Goal: Complete application form

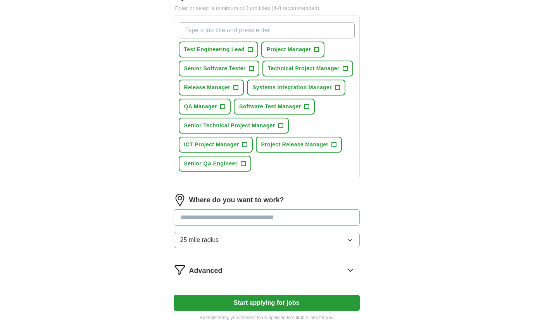
scroll to position [116, 0]
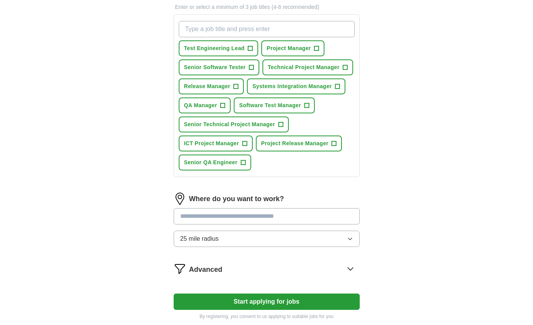
click at [252, 214] on input at bounding box center [267, 216] width 186 height 16
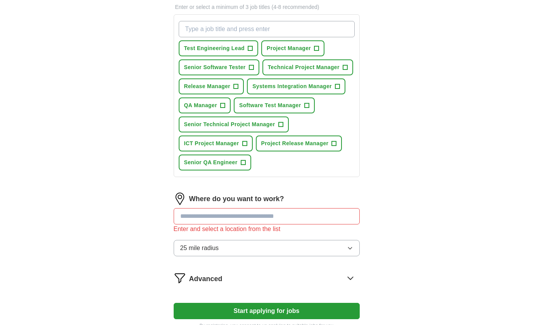
click at [345, 239] on div "Where do you want to work? Enter and select a location from the list 25 mile ra…" at bounding box center [267, 227] width 186 height 70
click at [349, 239] on div "Where do you want to work? Enter and select a location from the list 25 mile ra…" at bounding box center [267, 227] width 186 height 70
click at [268, 214] on input at bounding box center [267, 216] width 186 height 16
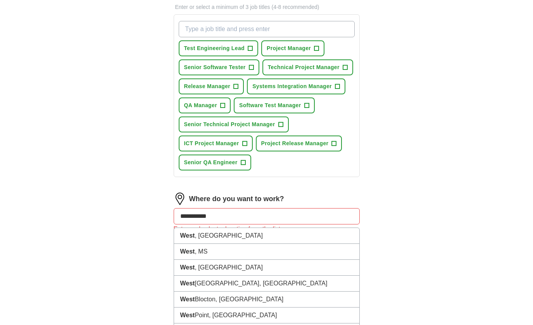
type input "**********"
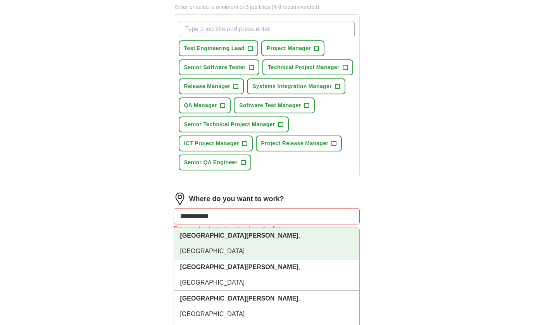
click at [234, 237] on li "[GEOGRAPHIC_DATA] , [GEOGRAPHIC_DATA]" at bounding box center [266, 243] width 185 height 31
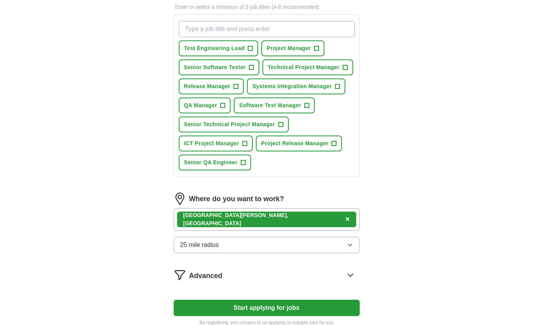
click at [342, 243] on button "25 mile radius" at bounding box center [267, 244] width 186 height 16
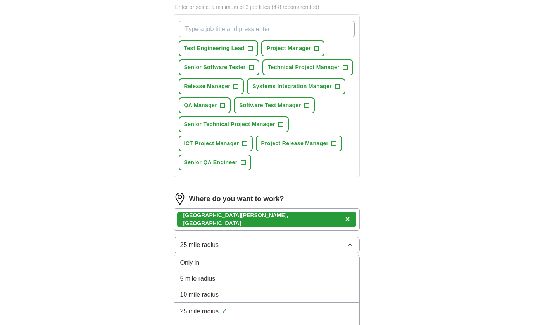
scroll to position [155, 0]
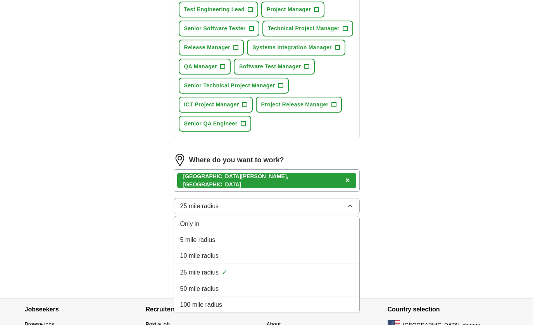
click at [318, 287] on div "50 mile radius" at bounding box center [266, 288] width 173 height 9
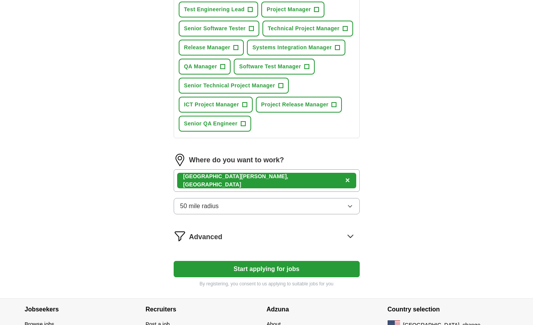
click at [289, 272] on button "Start applying for jobs" at bounding box center [267, 269] width 186 height 16
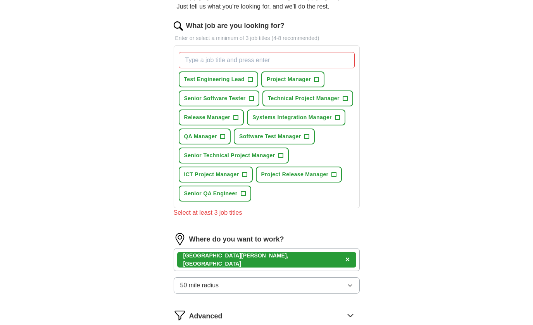
scroll to position [0, 0]
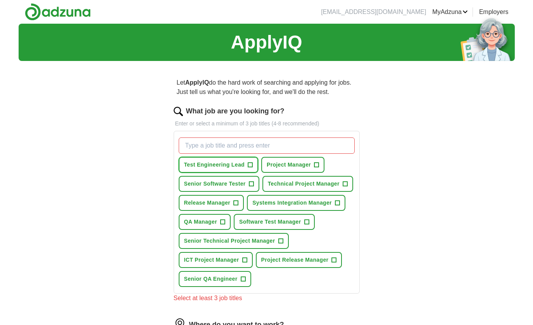
click at [228, 166] on span "Test Engineering Lead" at bounding box center [214, 165] width 60 height 8
click at [287, 164] on span "Project Manager" at bounding box center [289, 165] width 44 height 8
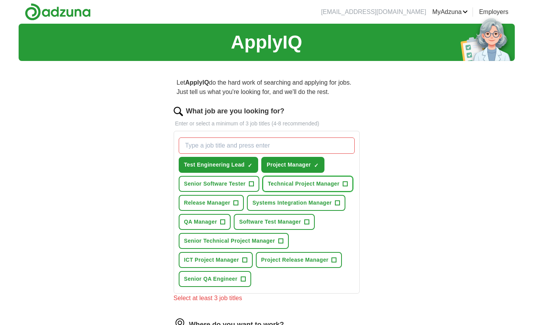
click at [314, 183] on span "Technical Project Manager" at bounding box center [304, 184] width 72 height 8
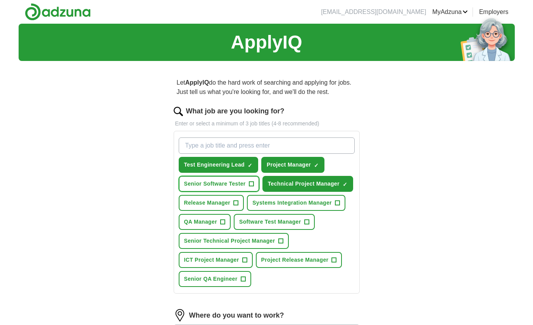
click at [228, 184] on span "Senior Software Tester" at bounding box center [215, 184] width 62 height 8
click at [218, 204] on span "Release Manager" at bounding box center [207, 203] width 47 height 8
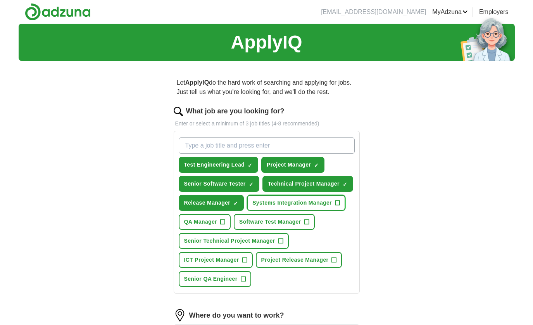
click at [281, 202] on span "Systems Integration Manager" at bounding box center [291, 203] width 79 height 8
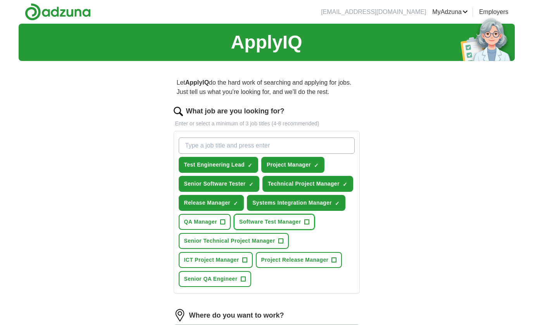
click at [276, 222] on span "Software Test Manager" at bounding box center [270, 221] width 62 height 8
click at [199, 221] on span "QA Manager" at bounding box center [200, 221] width 33 height 8
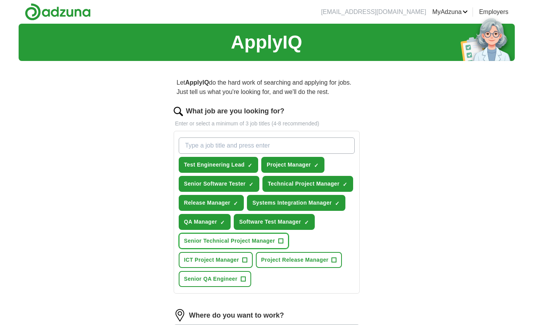
click at [203, 240] on span "Senior Technical Project Manager" at bounding box center [229, 240] width 91 height 8
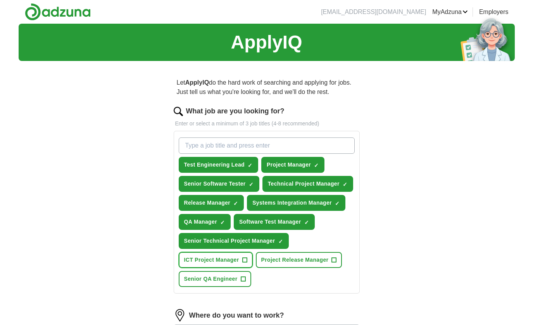
click at [205, 263] on span "ICT Project Manager" at bounding box center [211, 259] width 55 height 8
click at [205, 262] on span "ICT Project Manager" at bounding box center [211, 259] width 55 height 8
click at [285, 265] on button "Project Release Manager +" at bounding box center [299, 260] width 86 height 16
click at [227, 281] on span "Senior QA Engineer" at bounding box center [211, 278] width 54 height 8
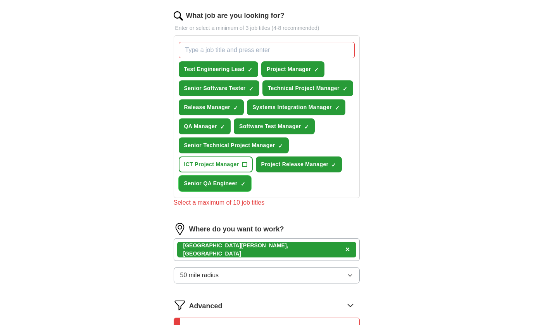
scroll to position [78, 0]
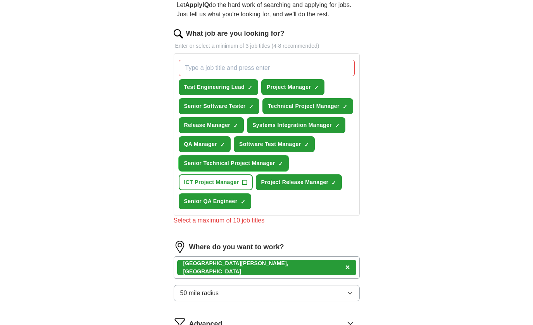
click at [213, 160] on span "Senior Technical Project Manager" at bounding box center [229, 163] width 91 height 8
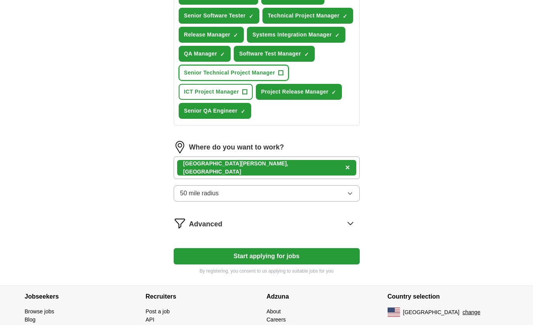
scroll to position [207, 0]
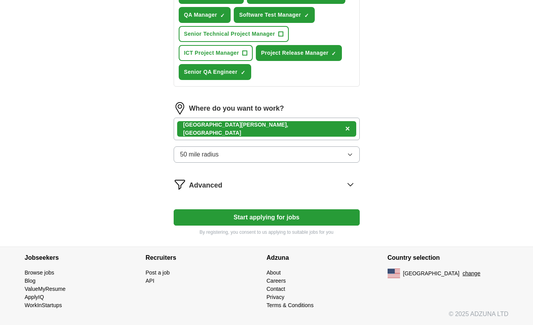
click at [304, 215] on button "Start applying for jobs" at bounding box center [267, 217] width 186 height 16
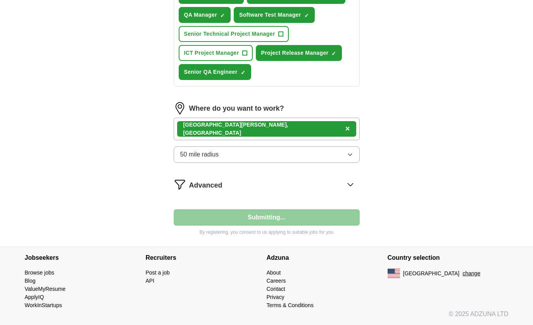
select select "**"
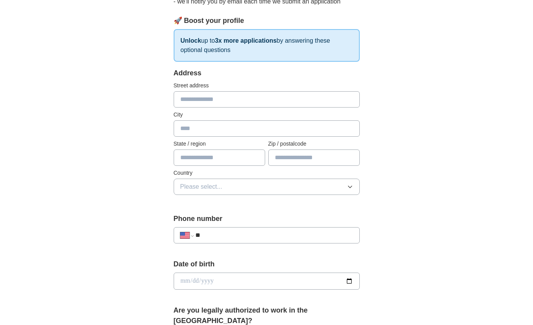
scroll to position [116, 0]
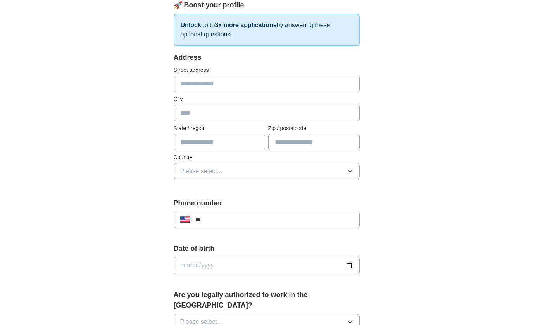
click at [224, 90] on input "text" at bounding box center [267, 84] width 186 height 16
type input "**********"
type input "**"
type input "*****"
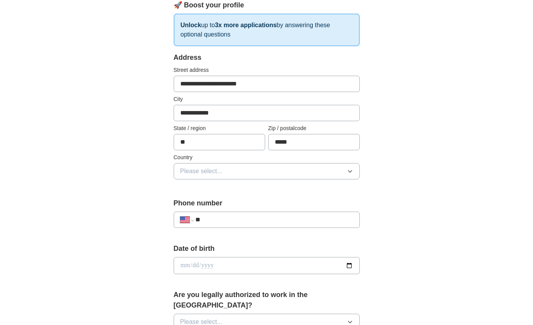
drag, startPoint x: 250, startPoint y: 82, endPoint x: 391, endPoint y: 95, distance: 141.7
click at [391, 95] on div "**********" at bounding box center [267, 260] width 496 height 706
type input "**********"
click at [320, 170] on button "Please select..." at bounding box center [267, 171] width 186 height 16
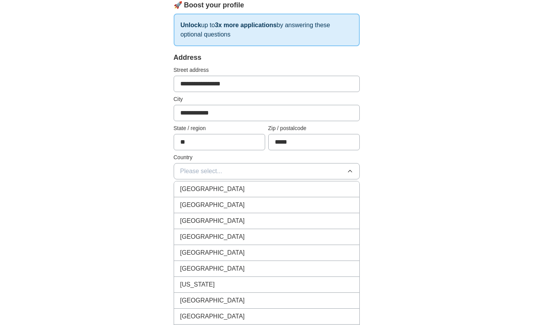
click at [287, 206] on div "[GEOGRAPHIC_DATA]" at bounding box center [266, 204] width 173 height 9
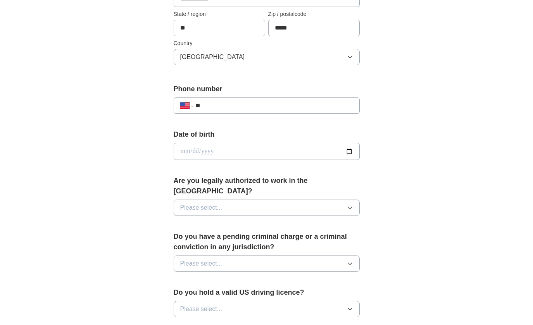
scroll to position [233, 0]
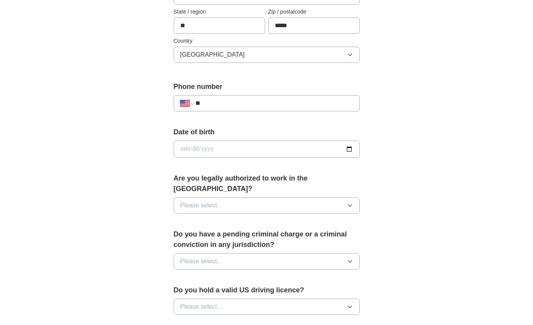
click at [292, 91] on label "Phone number" at bounding box center [267, 86] width 186 height 10
click at [287, 104] on input "**" at bounding box center [273, 102] width 157 height 9
click at [288, 103] on input "**" at bounding box center [273, 102] width 157 height 9
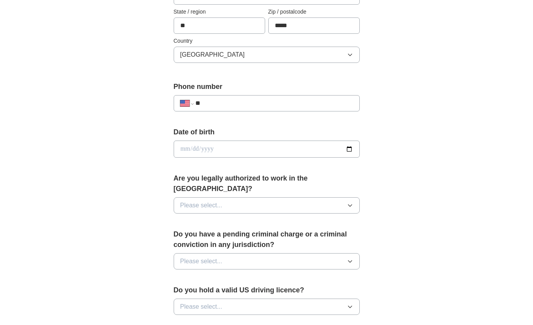
click at [288, 103] on input "**" at bounding box center [273, 102] width 157 height 9
click at [261, 105] on input "**" at bounding box center [273, 102] width 157 height 9
type input "**********"
click at [319, 152] on input "date" at bounding box center [267, 148] width 186 height 17
type input "**********"
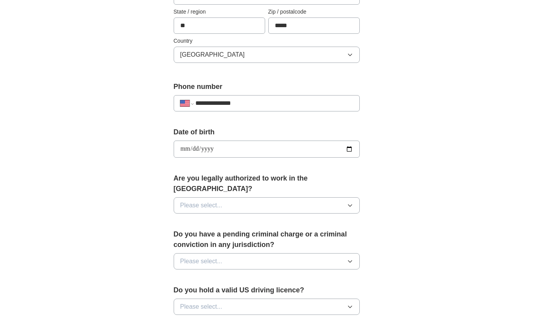
click at [300, 197] on button "Please select..." at bounding box center [267, 205] width 186 height 16
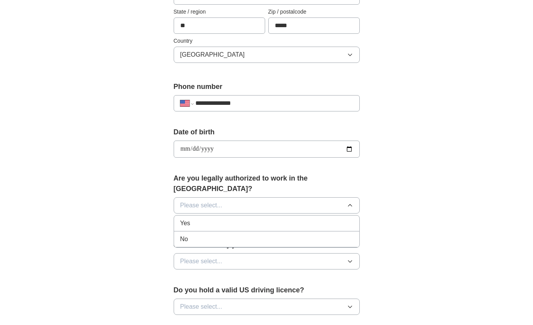
click at [266, 218] on div "Yes" at bounding box center [266, 222] width 173 height 9
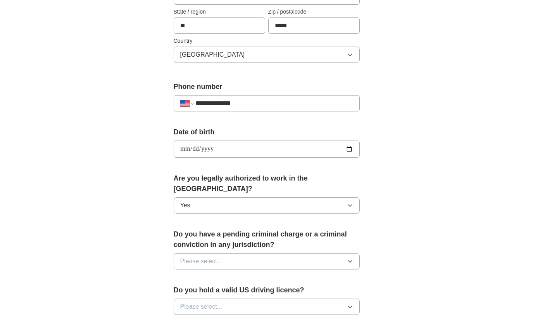
scroll to position [349, 0]
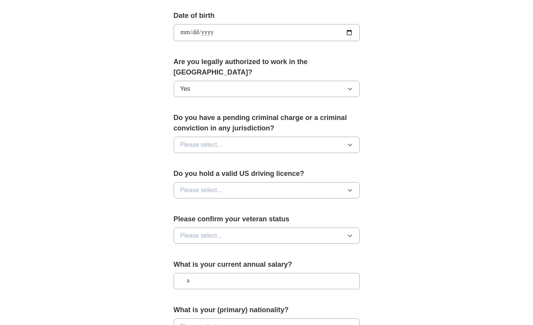
click at [282, 136] on button "Please select..." at bounding box center [267, 144] width 186 height 16
click at [272, 174] on div "No" at bounding box center [266, 178] width 173 height 9
click at [269, 182] on button "Please select..." at bounding box center [267, 190] width 186 height 16
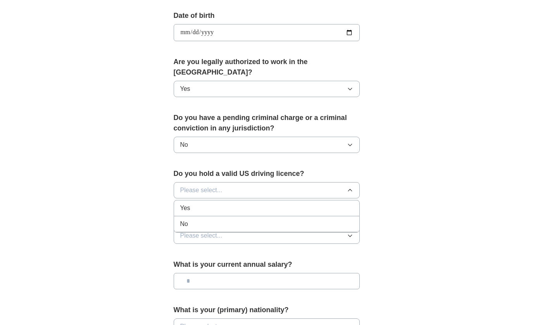
click at [259, 203] on div "Yes" at bounding box center [266, 207] width 173 height 9
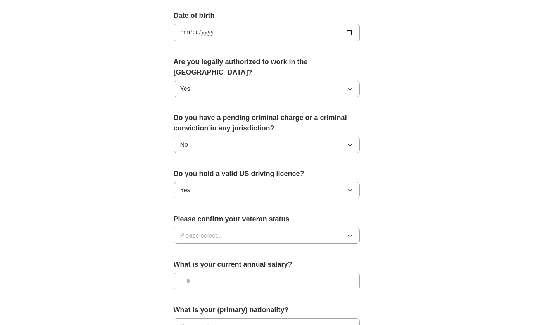
click at [268, 227] on button "Please select..." at bounding box center [267, 235] width 186 height 16
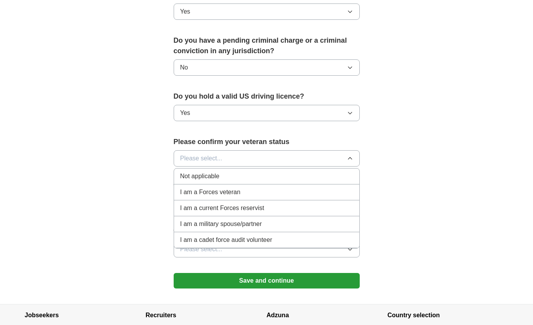
scroll to position [426, 0]
click at [260, 170] on li "Not applicable" at bounding box center [266, 176] width 185 height 16
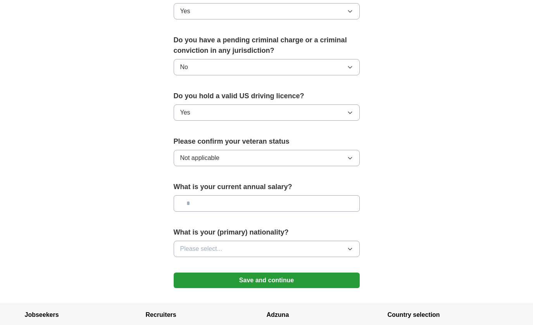
click at [262, 195] on input "text" at bounding box center [267, 203] width 186 height 16
type input "********"
click at [254, 242] on button "Please select..." at bounding box center [267, 248] width 186 height 16
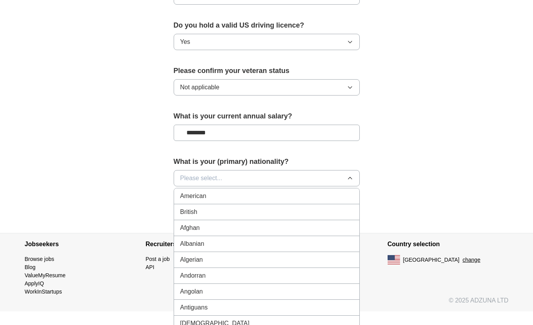
scroll to position [505, 0]
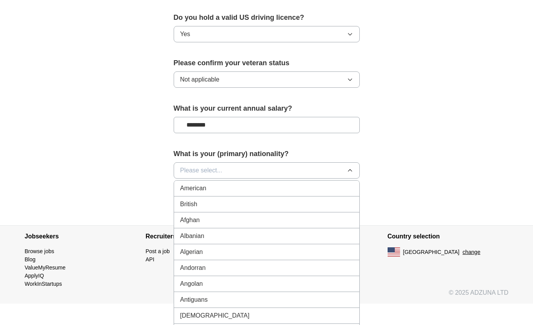
click at [246, 183] on div "American" at bounding box center [266, 187] width 173 height 9
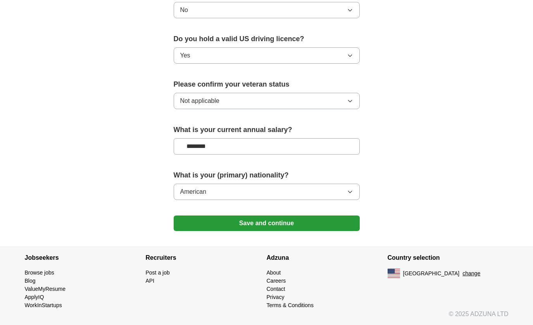
scroll to position [473, 0]
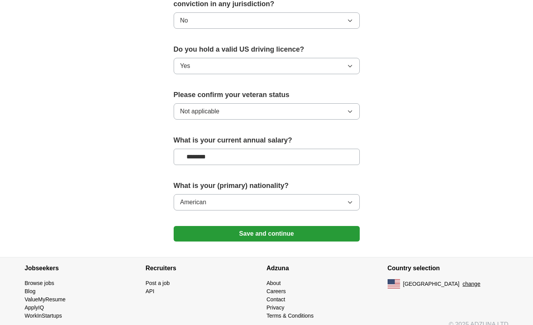
click at [268, 226] on button "Save and continue" at bounding box center [267, 234] width 186 height 16
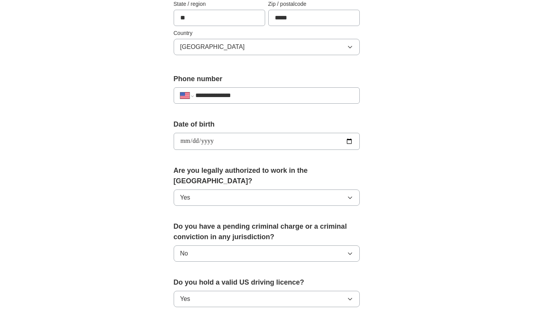
scroll to position [0, 0]
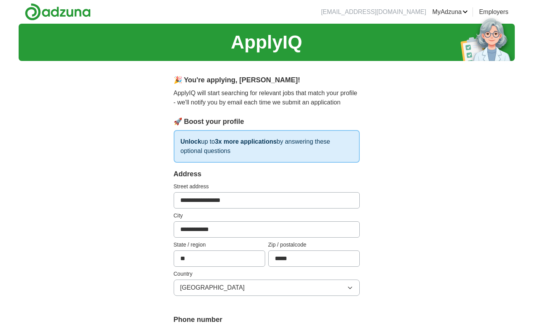
click at [243, 148] on p "Unlock up to 3x more applications by answering these optional questions" at bounding box center [267, 146] width 186 height 33
click at [250, 148] on p "Unlock up to 3x more applications by answering these optional questions" at bounding box center [267, 146] width 186 height 33
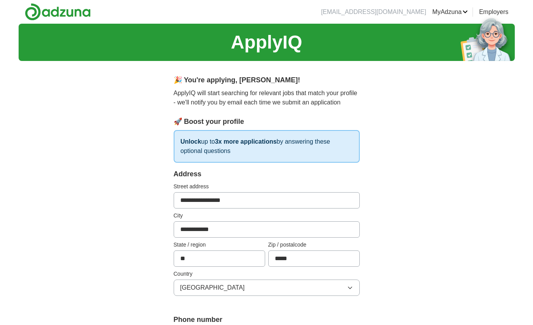
click at [215, 137] on p "Unlock up to 3x more applications by answering these optional questions" at bounding box center [267, 146] width 186 height 33
click at [186, 149] on p "Unlock up to 3x more applications by answering these optional questions" at bounding box center [267, 146] width 186 height 33
click at [178, 123] on div "🚀 Boost your profile" at bounding box center [267, 121] width 186 height 10
click at [219, 119] on div "🚀 Boost your profile" at bounding box center [267, 121] width 186 height 10
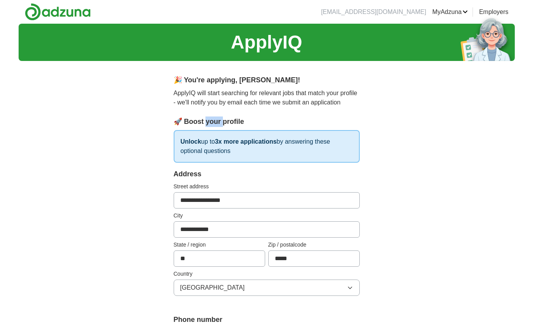
click at [219, 119] on div "🚀 Boost your profile" at bounding box center [267, 121] width 186 height 10
